Goal: Task Accomplishment & Management: Manage account settings

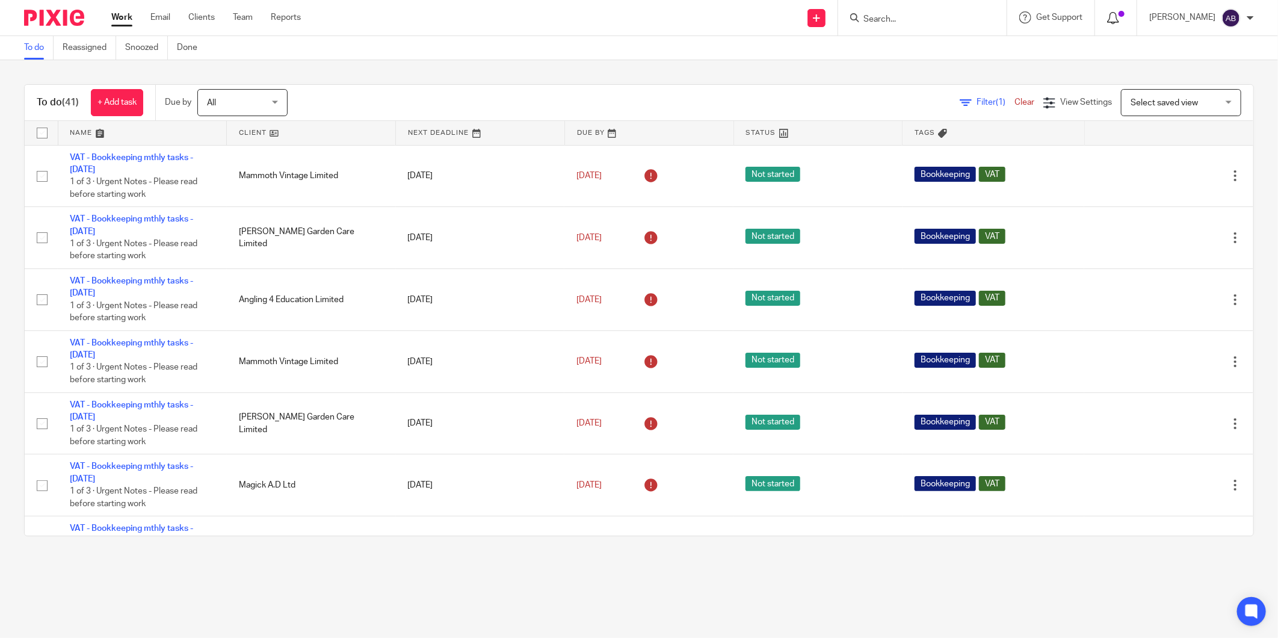
click at [1107, 16] on icon at bounding box center [1113, 18] width 12 height 12
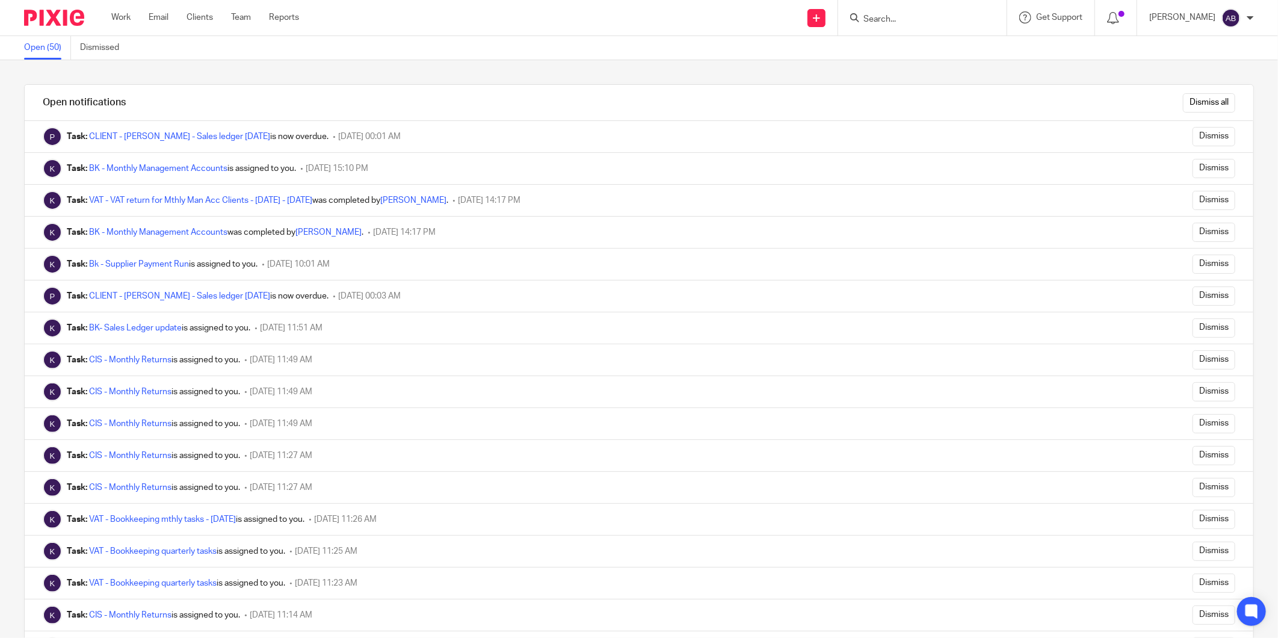
click at [902, 12] on form at bounding box center [926, 17] width 128 height 15
click at [892, 16] on input "Search" at bounding box center [916, 19] width 108 height 11
type input "g"
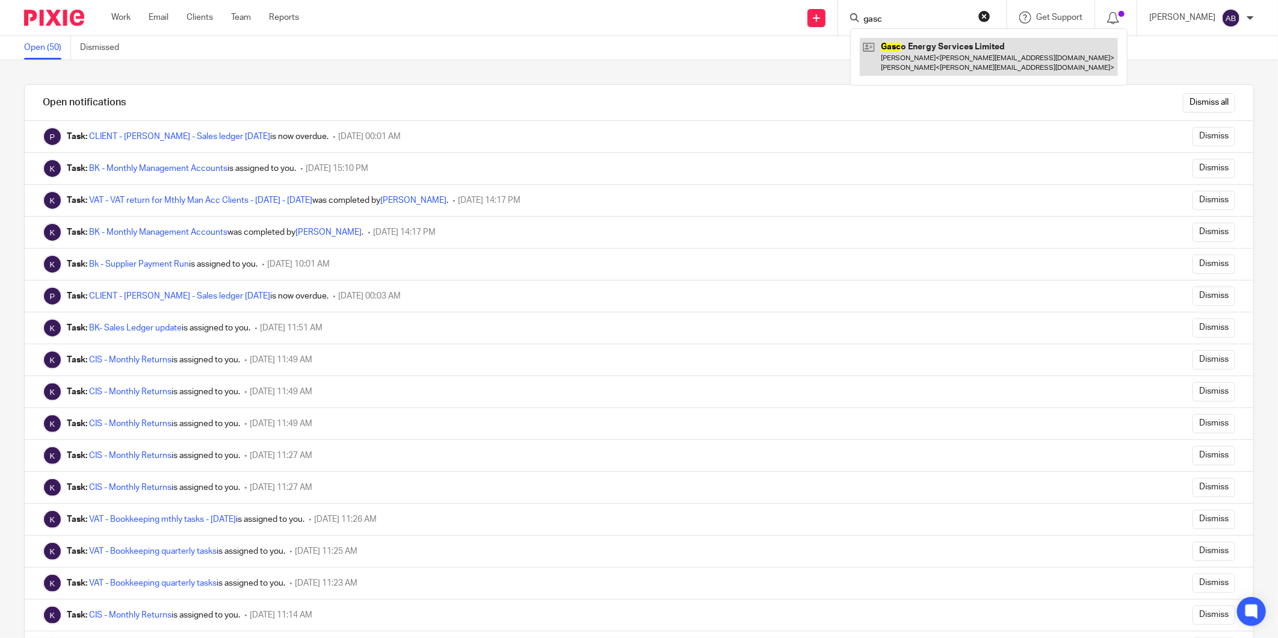
type input "gasc"
click at [929, 60] on link at bounding box center [989, 56] width 258 height 37
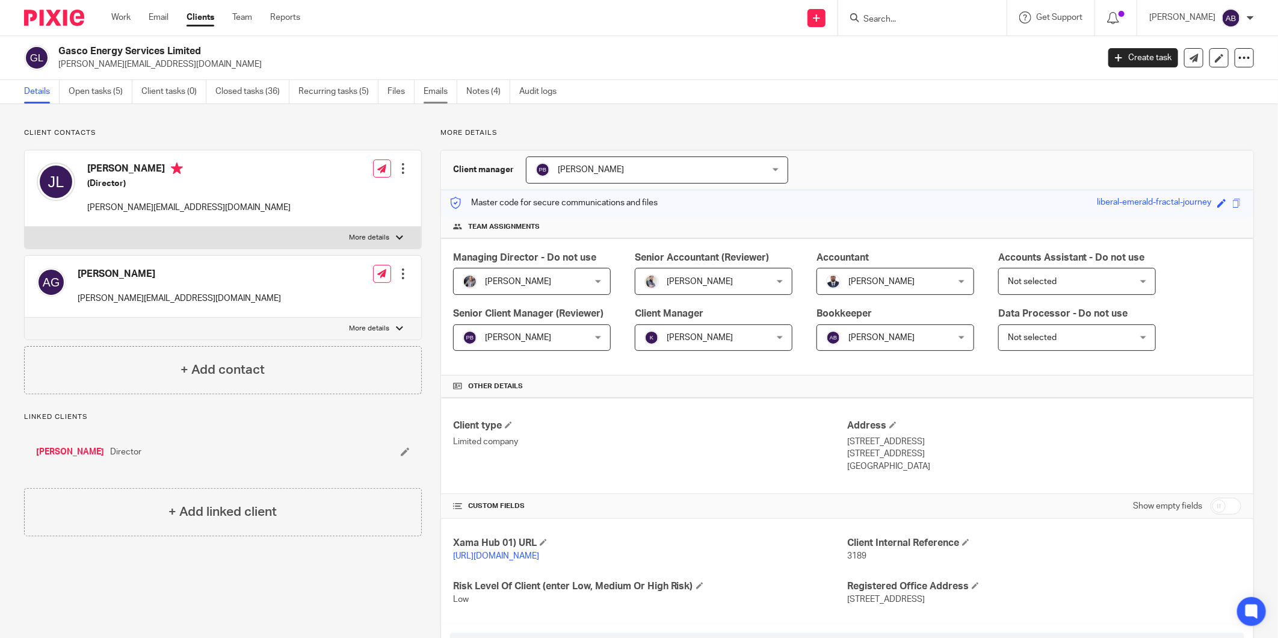
click at [453, 88] on link "Emails" at bounding box center [441, 91] width 34 height 23
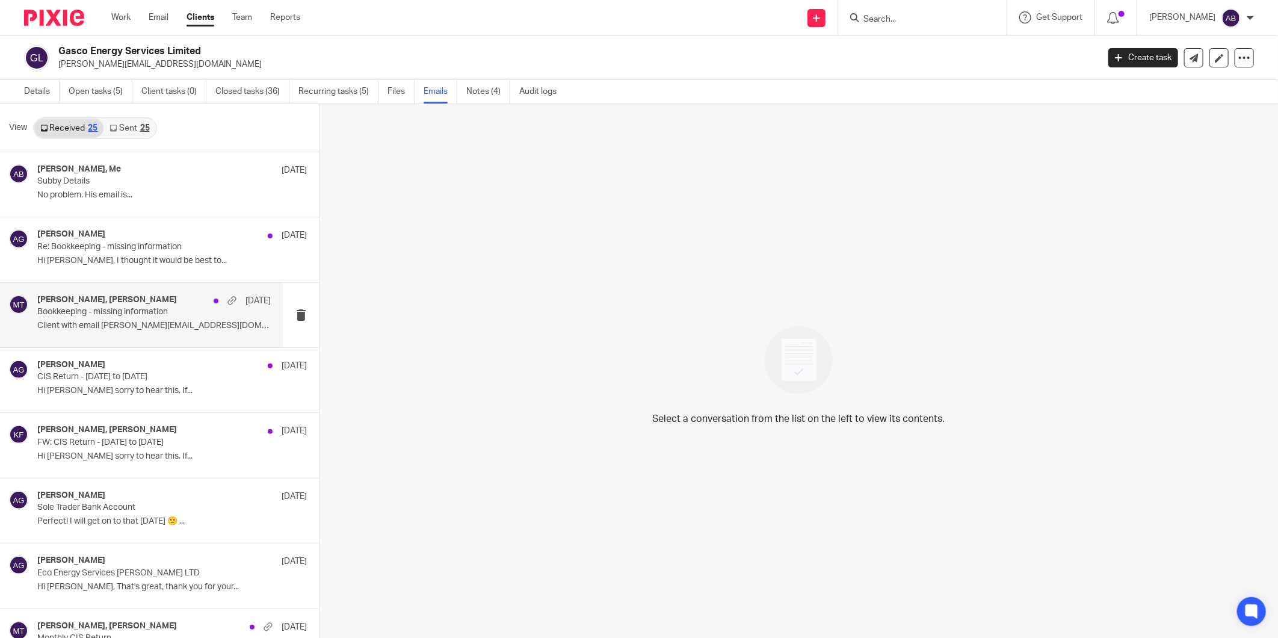
click at [119, 311] on p "Bookkeeping - missing information" at bounding box center [130, 312] width 187 height 10
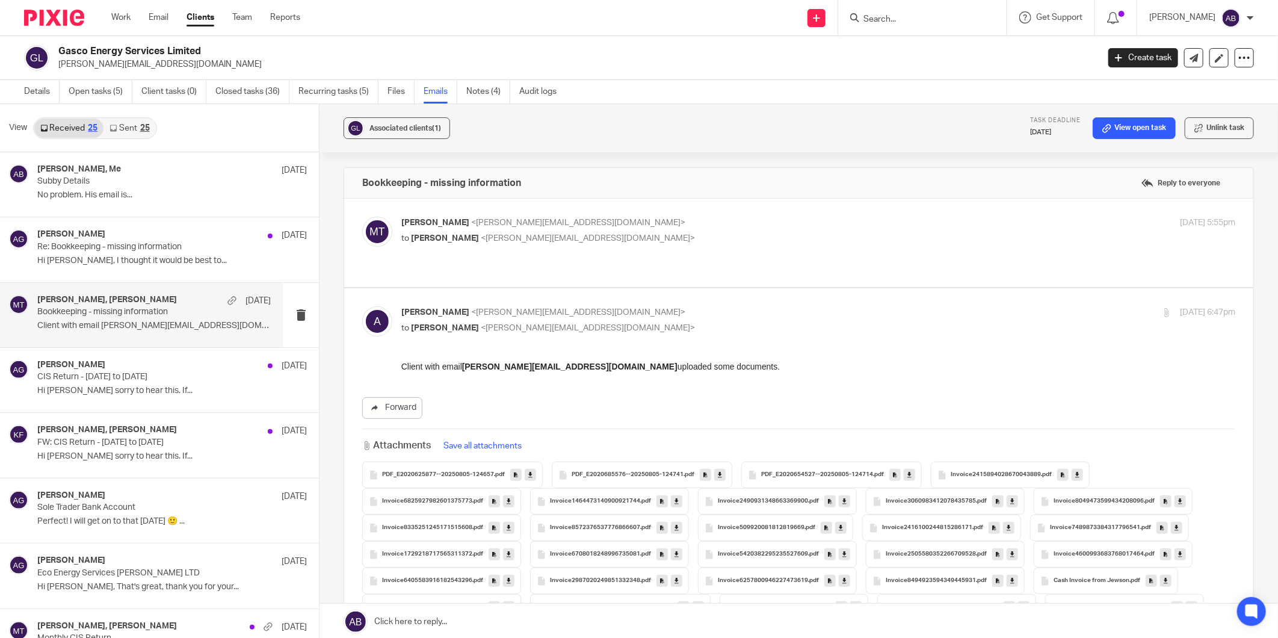
click at [683, 221] on p "Matt Tucker <matt@togetherwecount.co.uk>" at bounding box center [679, 223] width 556 height 13
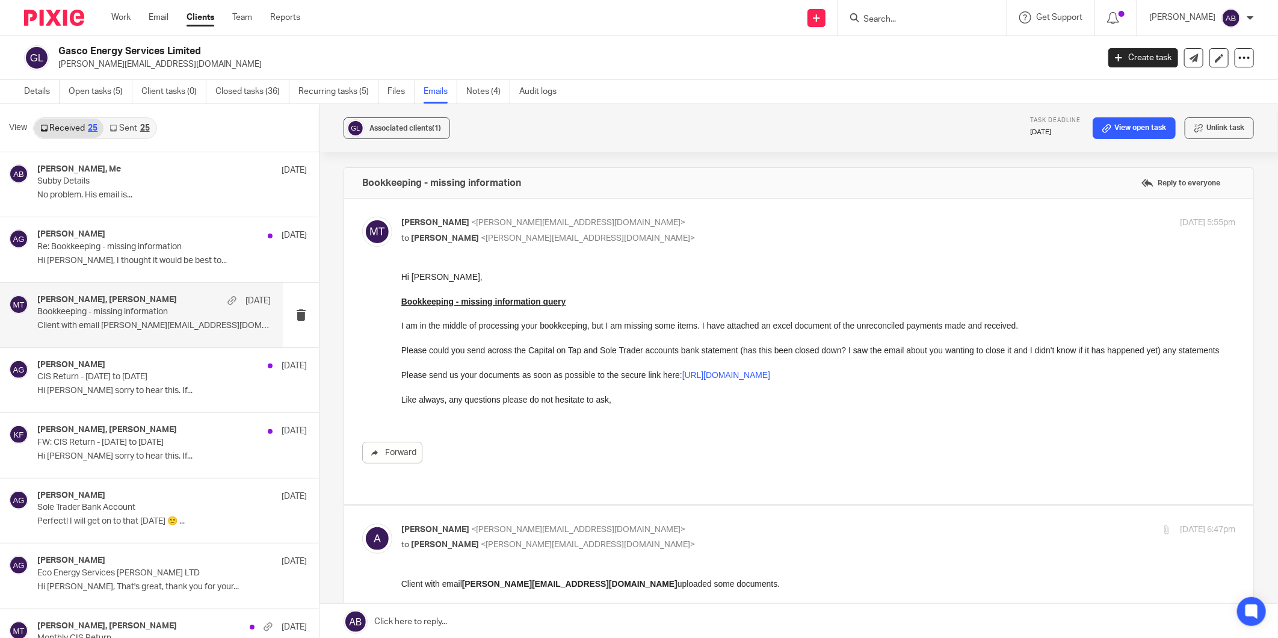
click at [683, 223] on p "Matt Tucker <matt@togetherwecount.co.uk>" at bounding box center [679, 223] width 556 height 13
checkbox input "false"
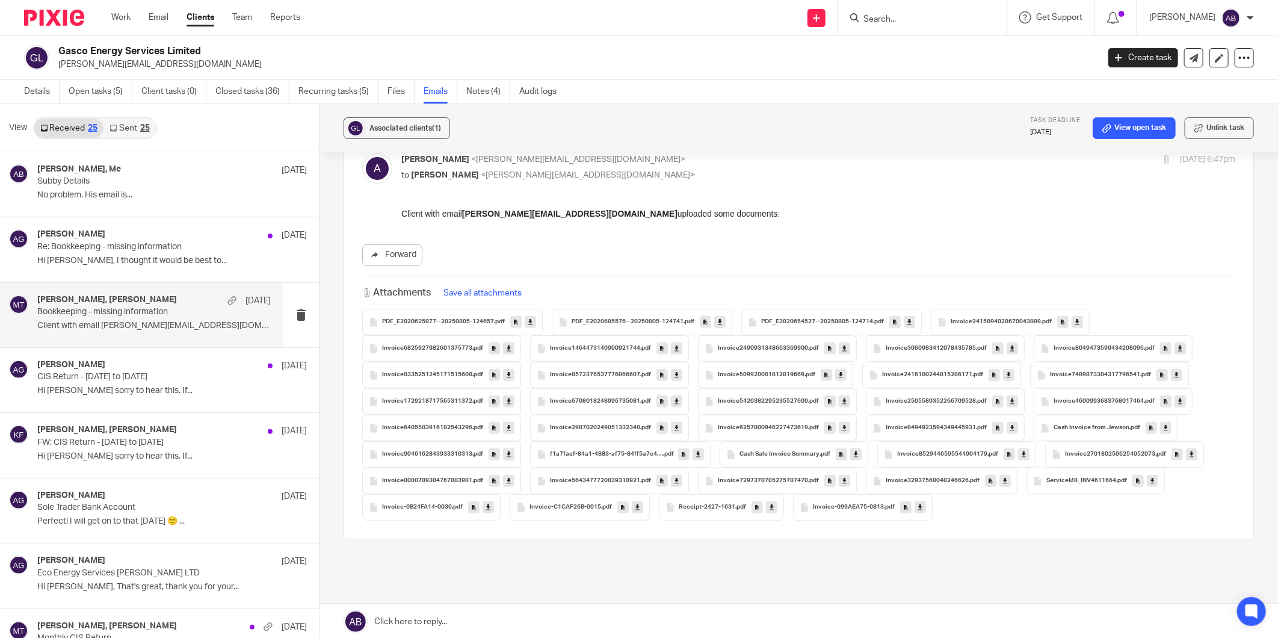
scroll to position [129, 0]
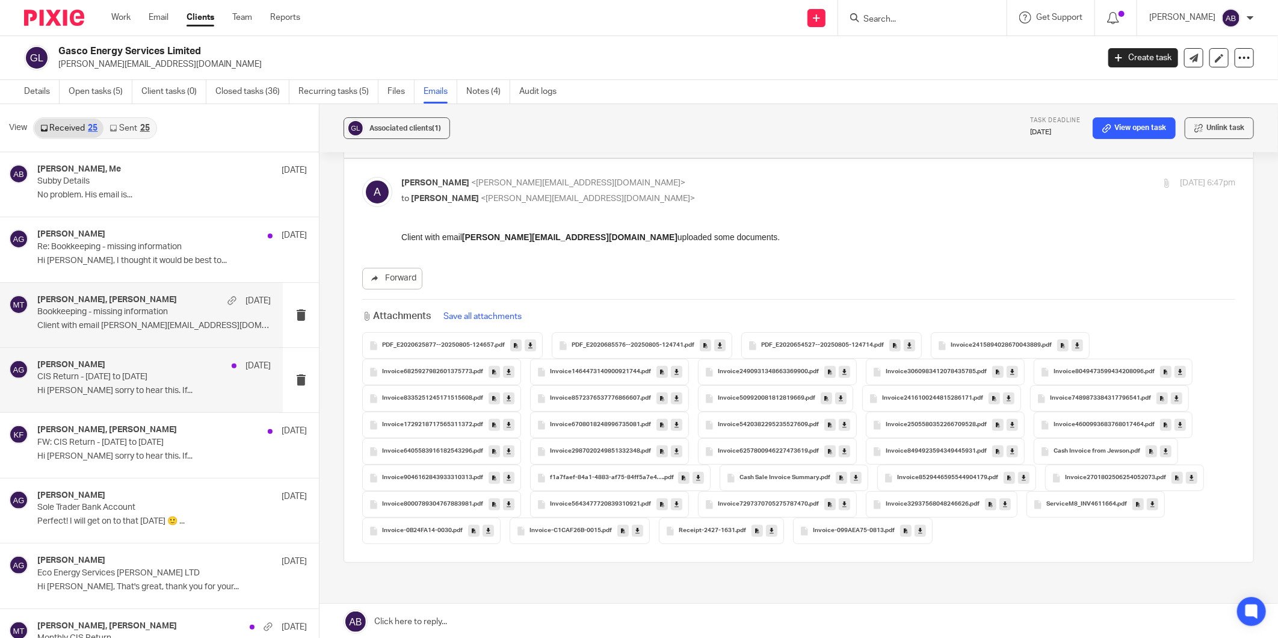
click at [132, 377] on p "CIS Return - 6th July to 5th Aug" at bounding box center [130, 377] width 187 height 10
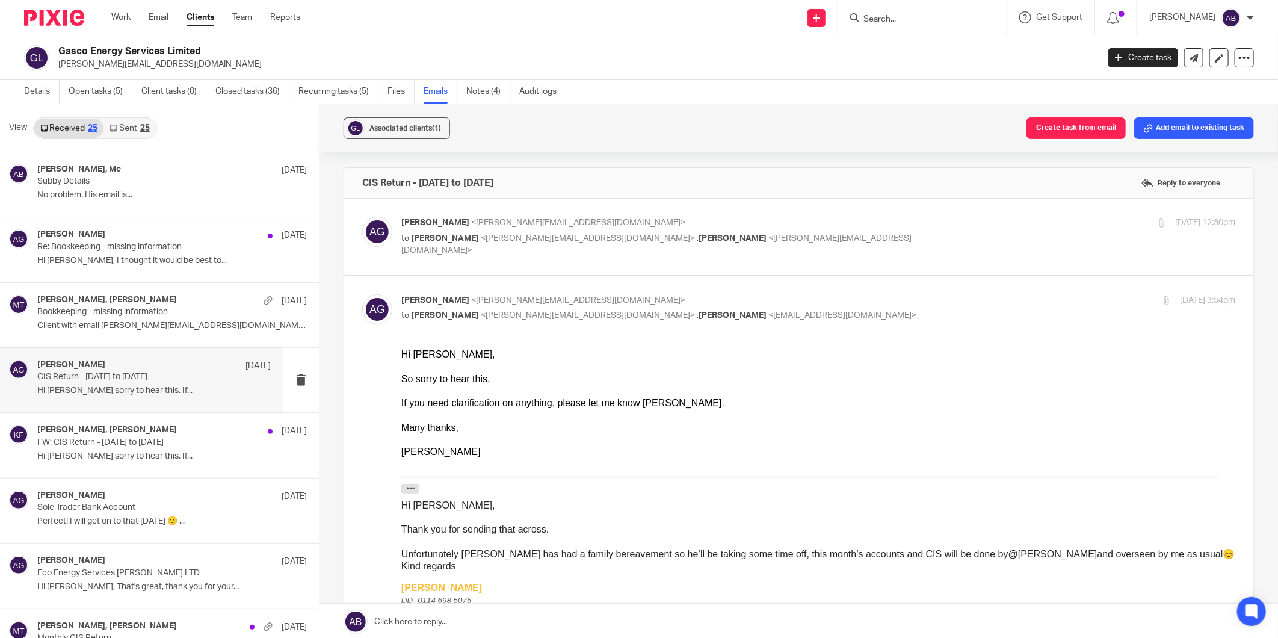
scroll to position [0, 0]
click at [863, 233] on p "to Kim Faulkner <kim@togetherwecount.co.uk> , Matt Tucker <matt@togetherwecount…" at bounding box center [679, 244] width 556 height 25
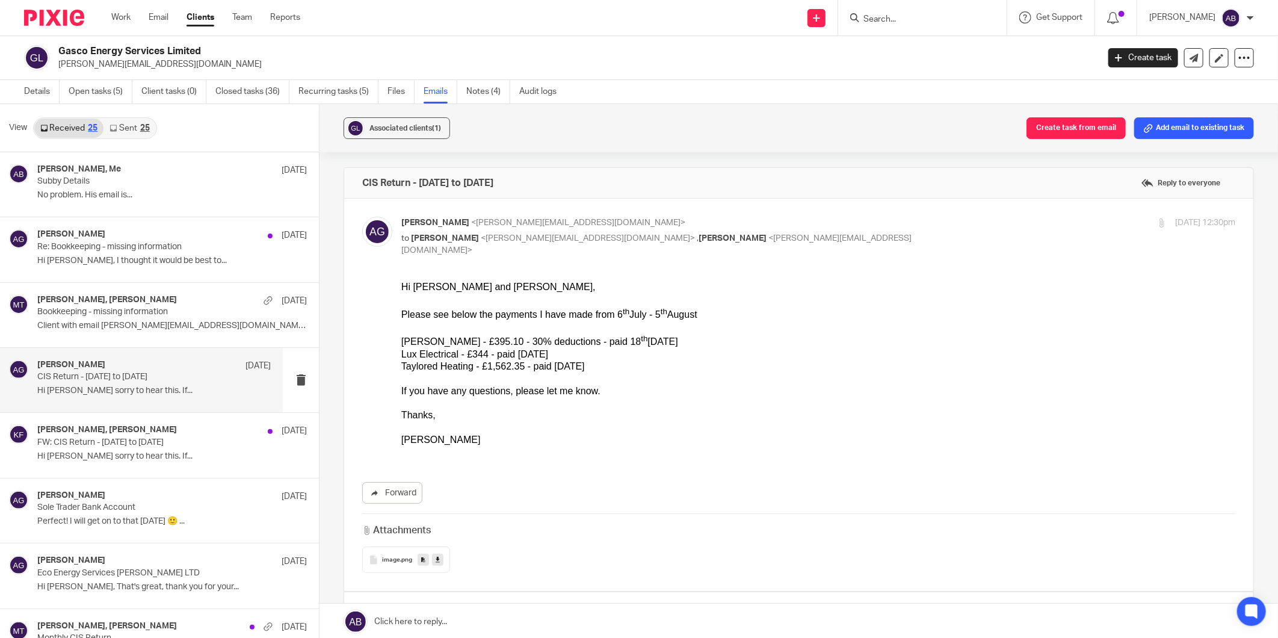
click at [863, 233] on p "to Kim Faulkner <kim@togetherwecount.co.uk> , Matt Tucker <matt@togetherwecount…" at bounding box center [679, 244] width 556 height 25
checkbox input "false"
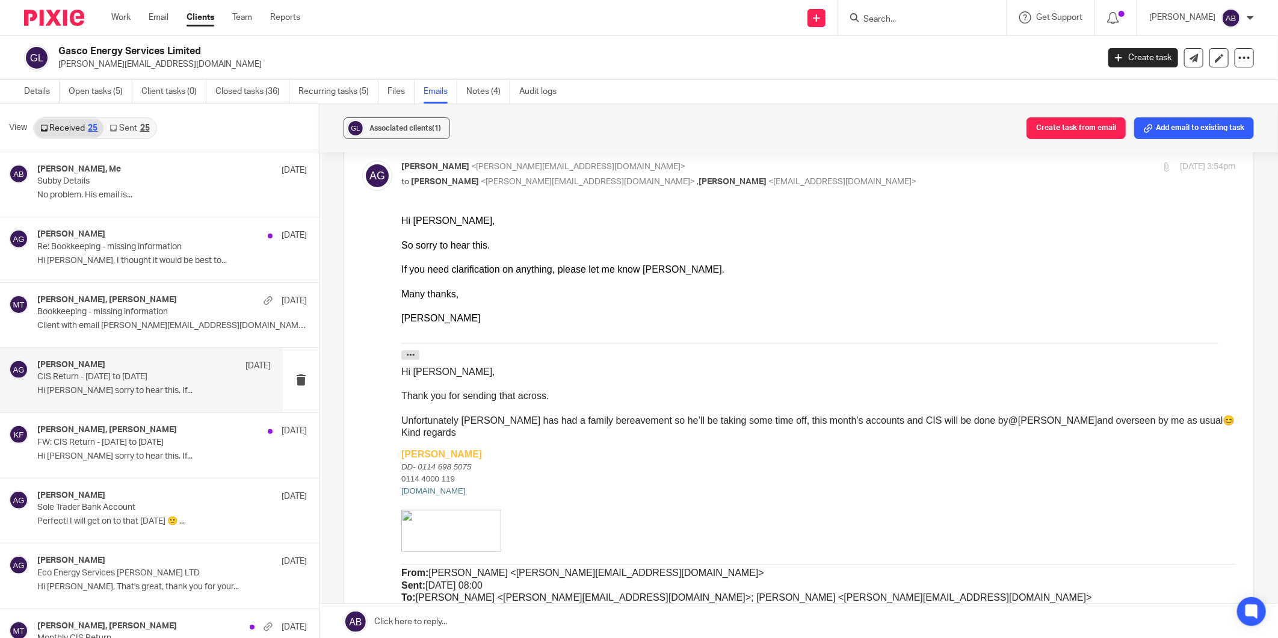
scroll to position [67, 0]
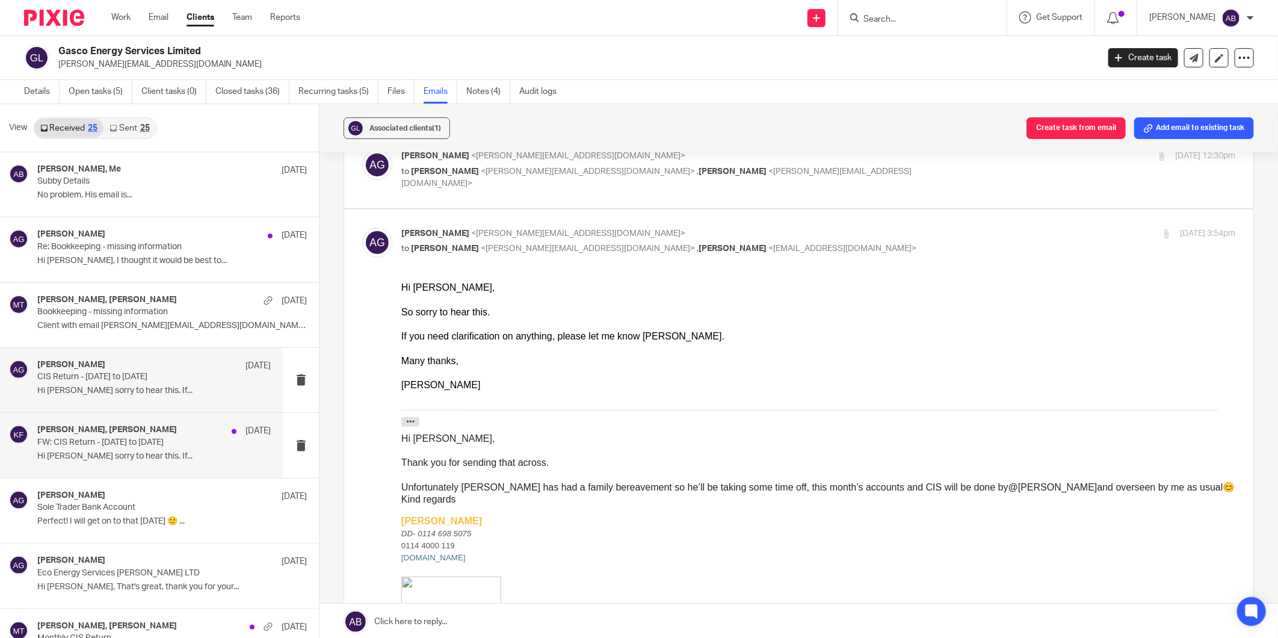
click at [118, 432] on h4 "Alexandra Gilfether, Kim Faulkner" at bounding box center [107, 430] width 140 height 10
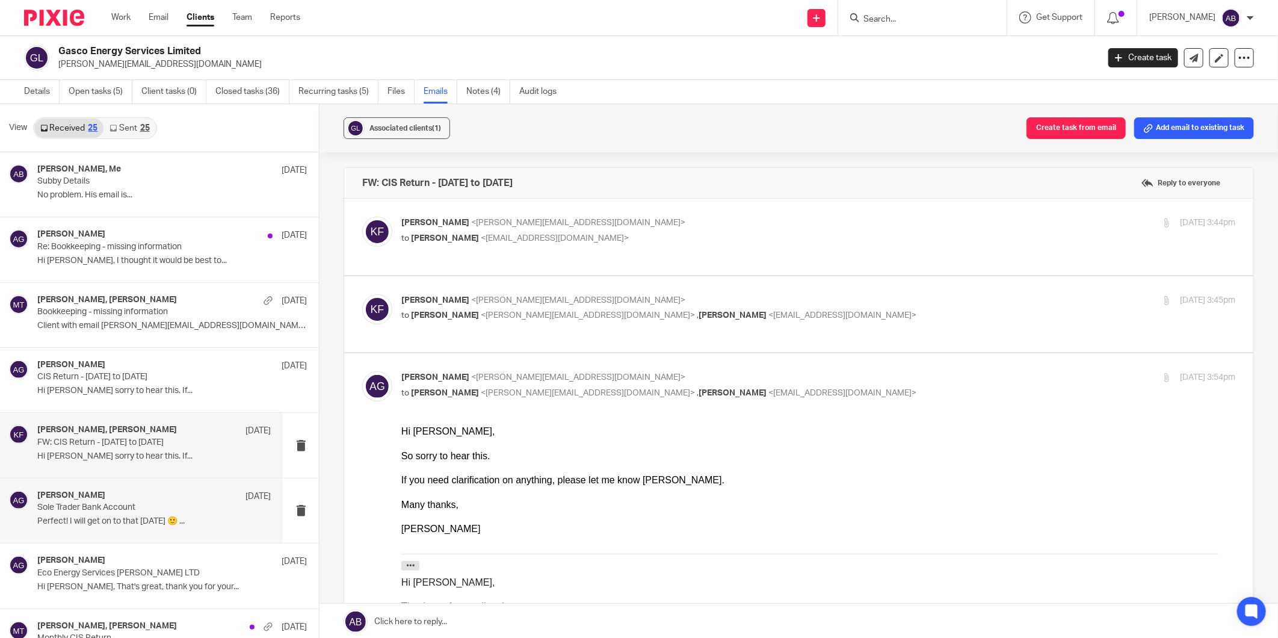
scroll to position [0, 0]
click at [111, 510] on p "Sole Trader Bank Account" at bounding box center [130, 508] width 187 height 10
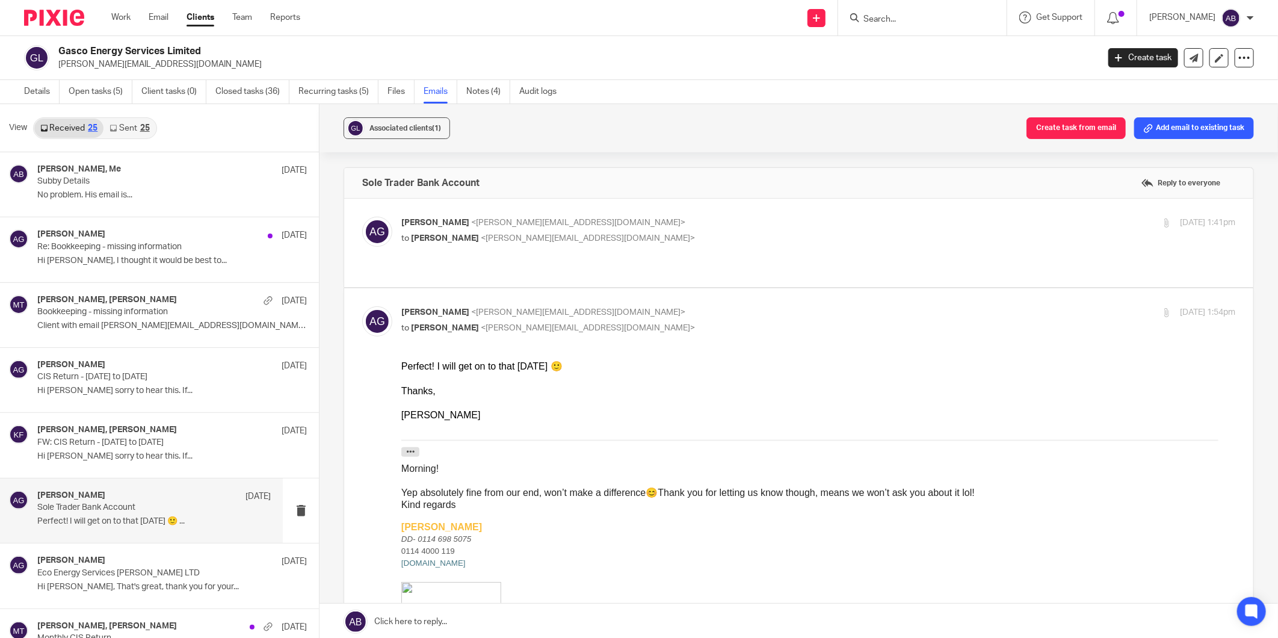
click at [684, 238] on p "to Kim Faulkner <kim@togetherwecount.co.uk>" at bounding box center [679, 238] width 556 height 13
checkbox input "true"
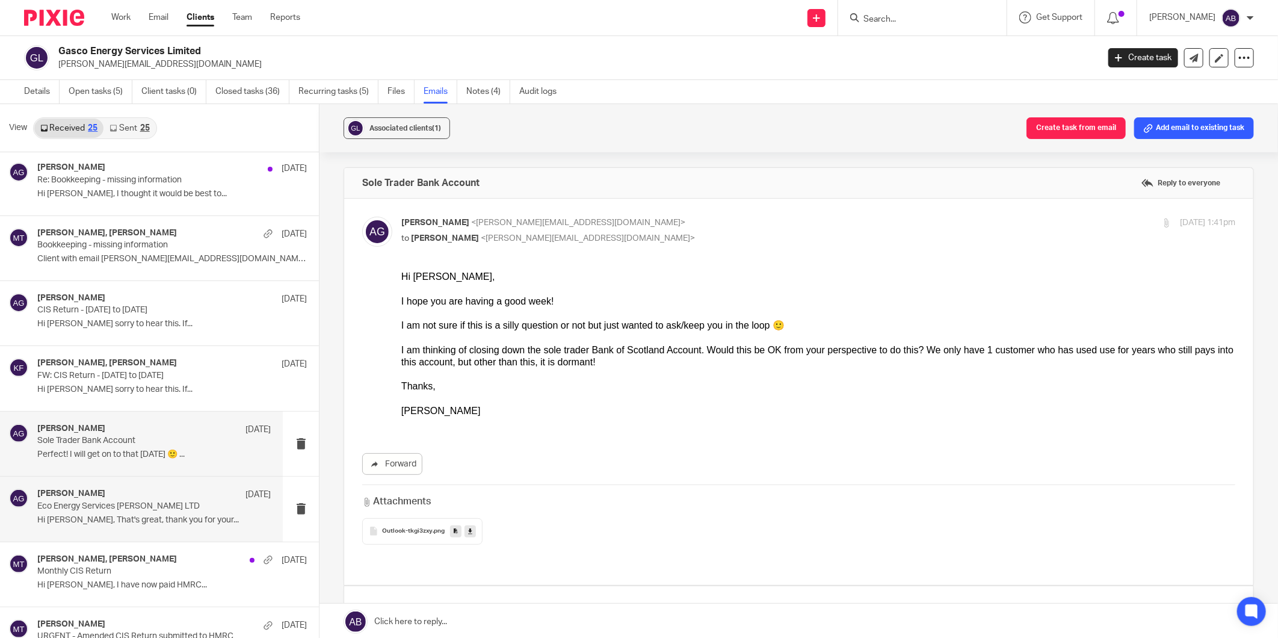
scroll to position [134, 0]
